Goal: Check status: Check status

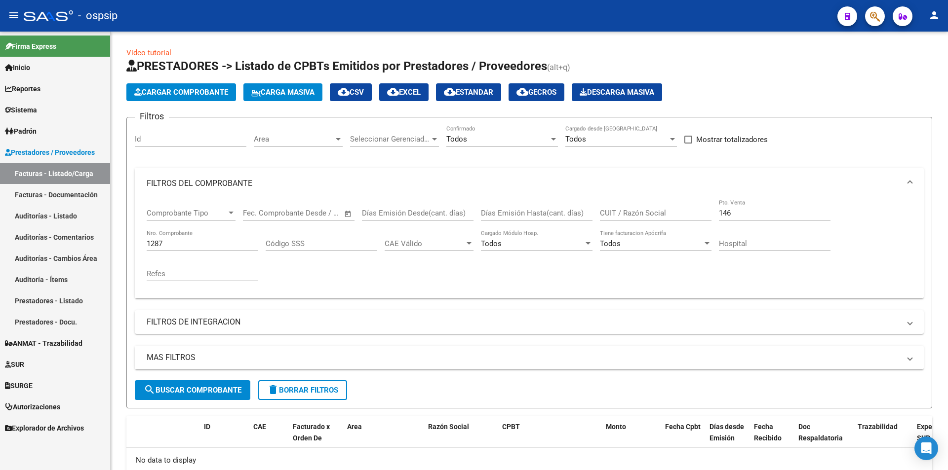
click at [878, 20] on icon "button" at bounding box center [875, 16] width 10 height 11
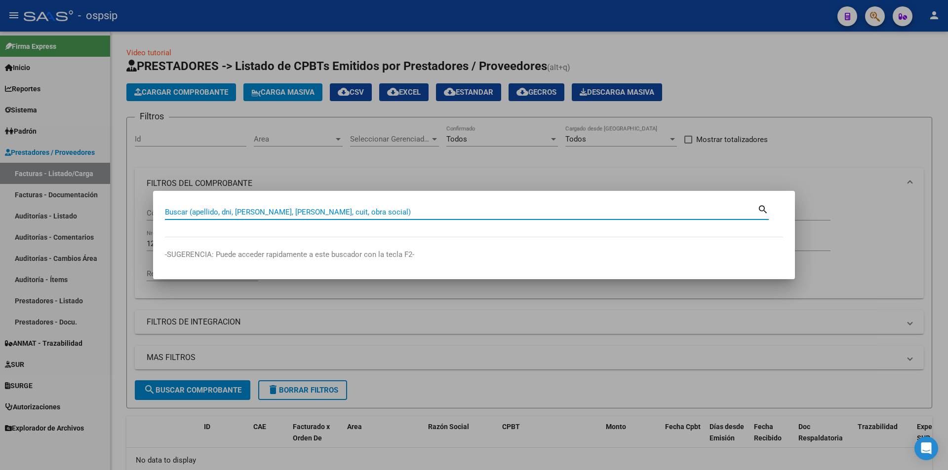
paste input "32068774"
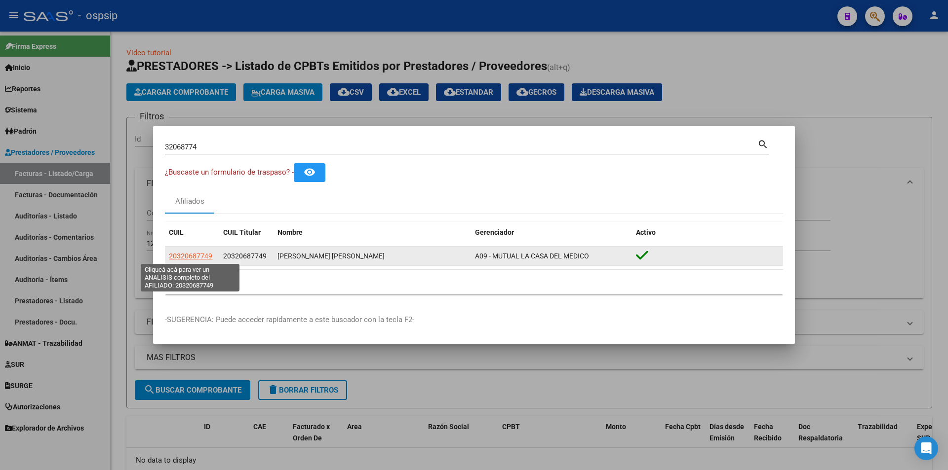
click at [196, 259] on span "20320687749" at bounding box center [190, 256] width 43 height 8
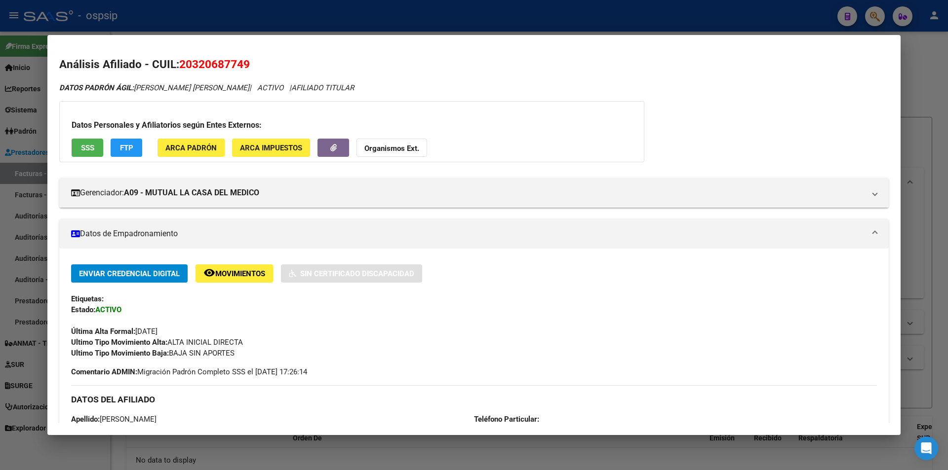
click at [35, 65] on div at bounding box center [474, 235] width 948 height 470
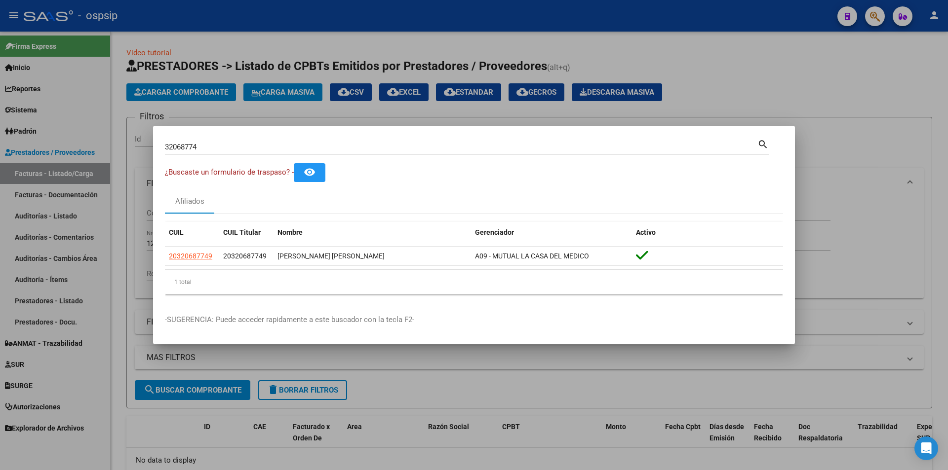
click at [250, 136] on mat-dialog-container "32068774 Buscar (apellido, dni, cuil, nro traspaso, cuit, obra social) search ¿…" at bounding box center [474, 235] width 642 height 219
click at [257, 147] on input "32068774" at bounding box center [461, 147] width 592 height 9
type input "36730437"
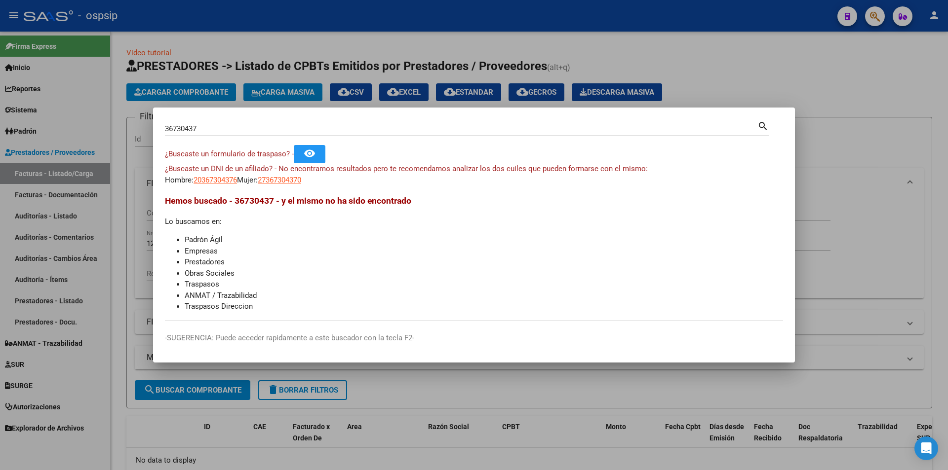
click at [208, 192] on mat-dialog-content "36730437 Buscar (apellido, dni, cuil, nro traspaso, cuit, obra social) search ¿…" at bounding box center [474, 219] width 642 height 201
click at [214, 184] on span "20367304376" at bounding box center [214, 180] width 43 height 9
type textarea "20367304376"
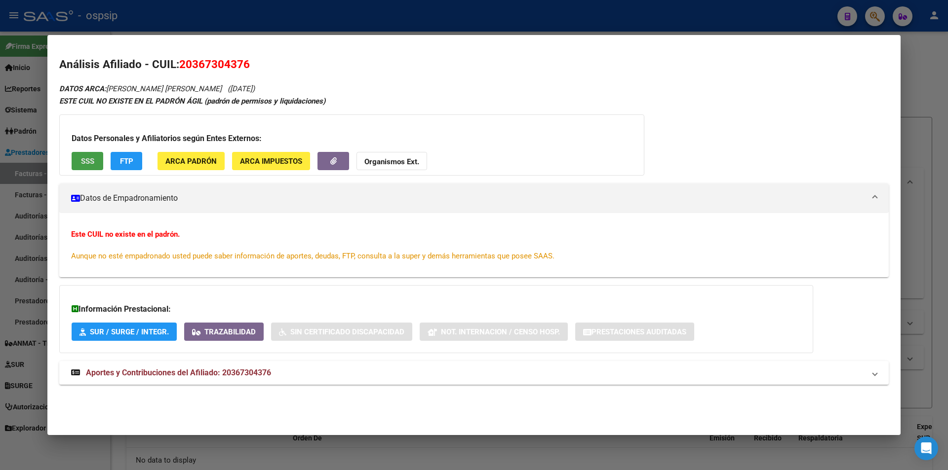
click at [82, 155] on button "SSS" at bounding box center [88, 161] width 32 height 18
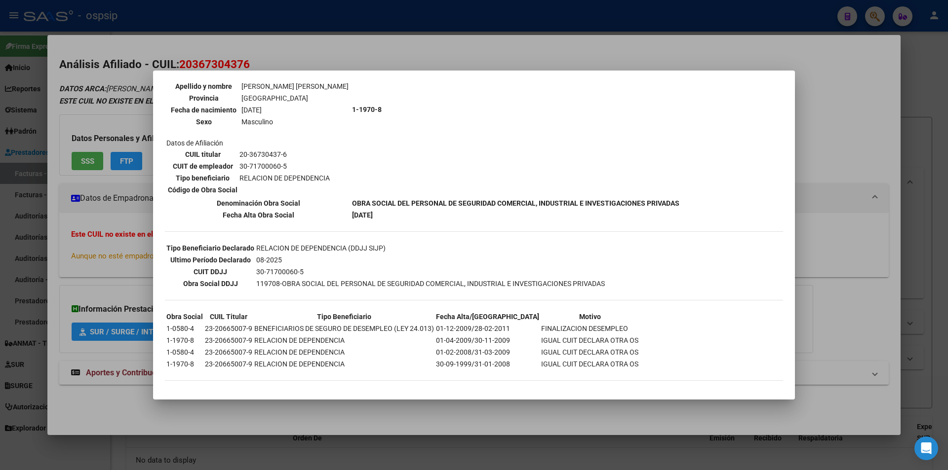
scroll to position [114, 0]
